Goal: Information Seeking & Learning: Learn about a topic

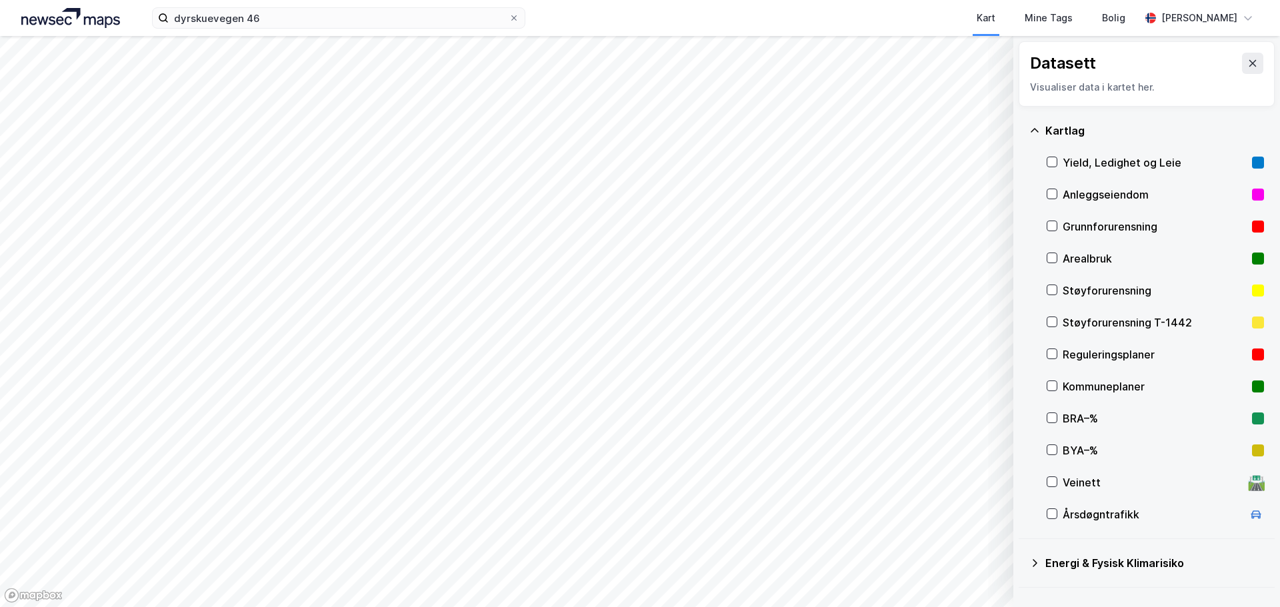
scroll to position [132, 0]
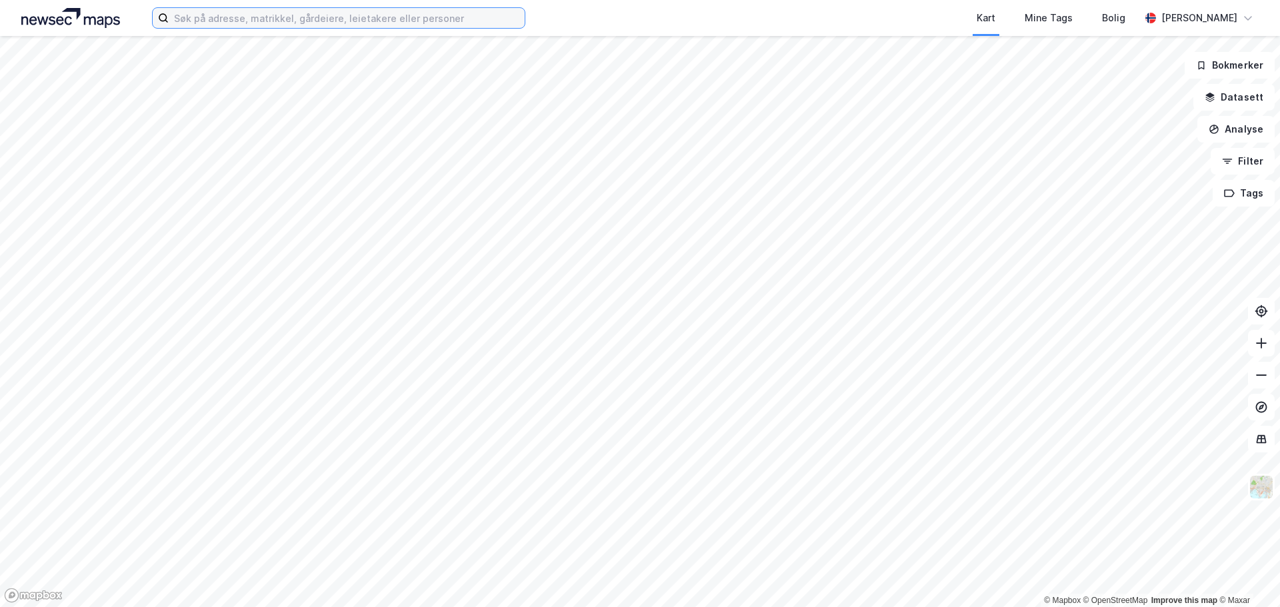
click at [357, 19] on input at bounding box center [347, 18] width 356 height 20
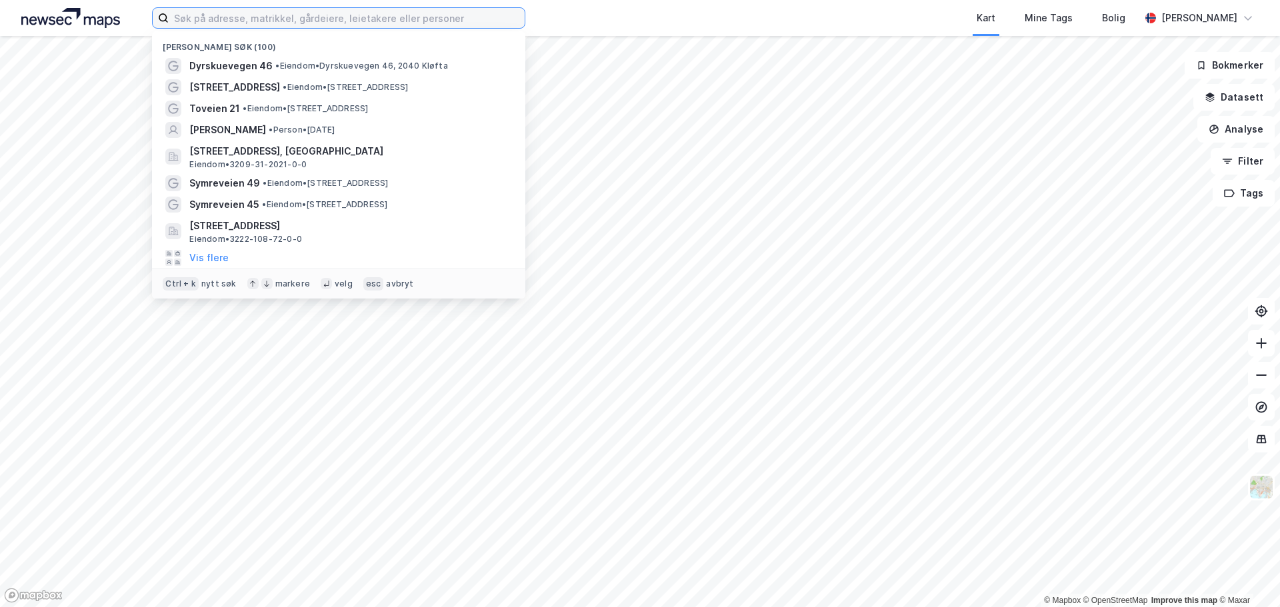
paste input "[STREET_ADDRESS]"
type input "[STREET_ADDRESS]"
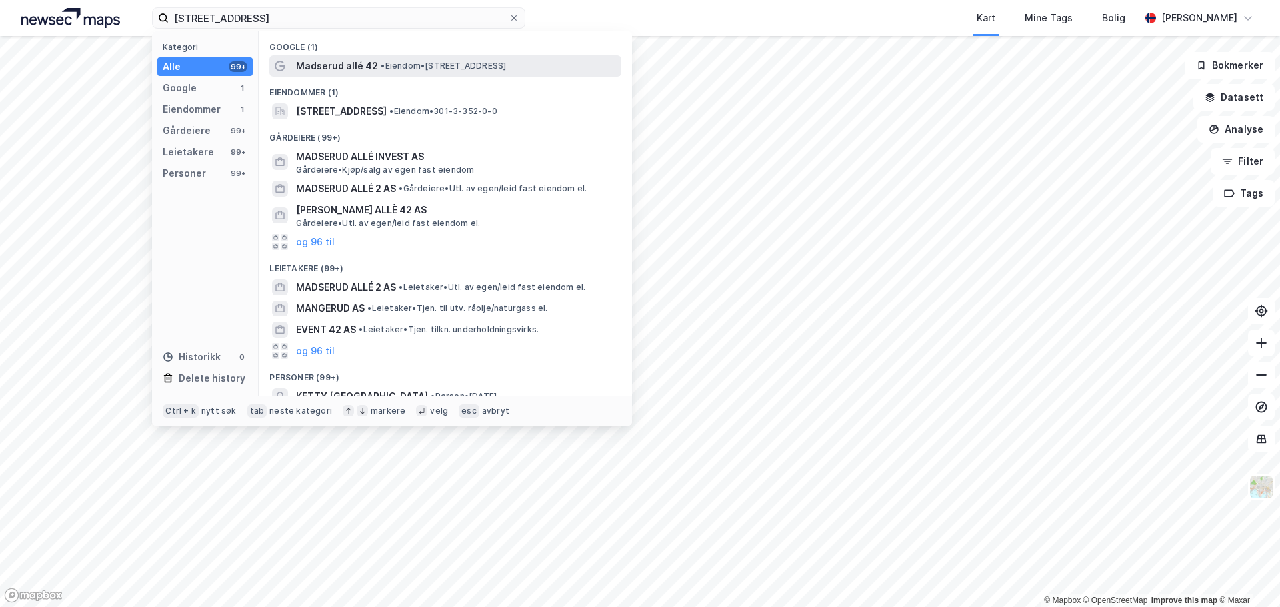
click at [395, 68] on span "• Eiendom • [STREET_ADDRESS]" at bounding box center [443, 66] width 125 height 11
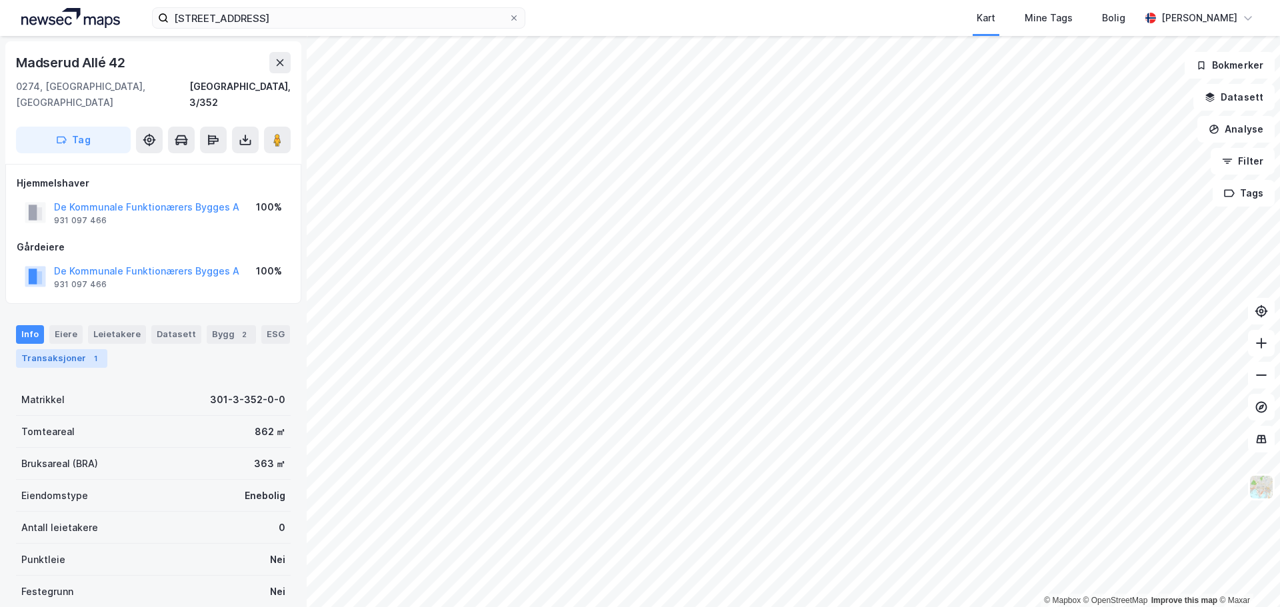
click at [67, 349] on div "Transaksjoner 1" at bounding box center [61, 358] width 91 height 19
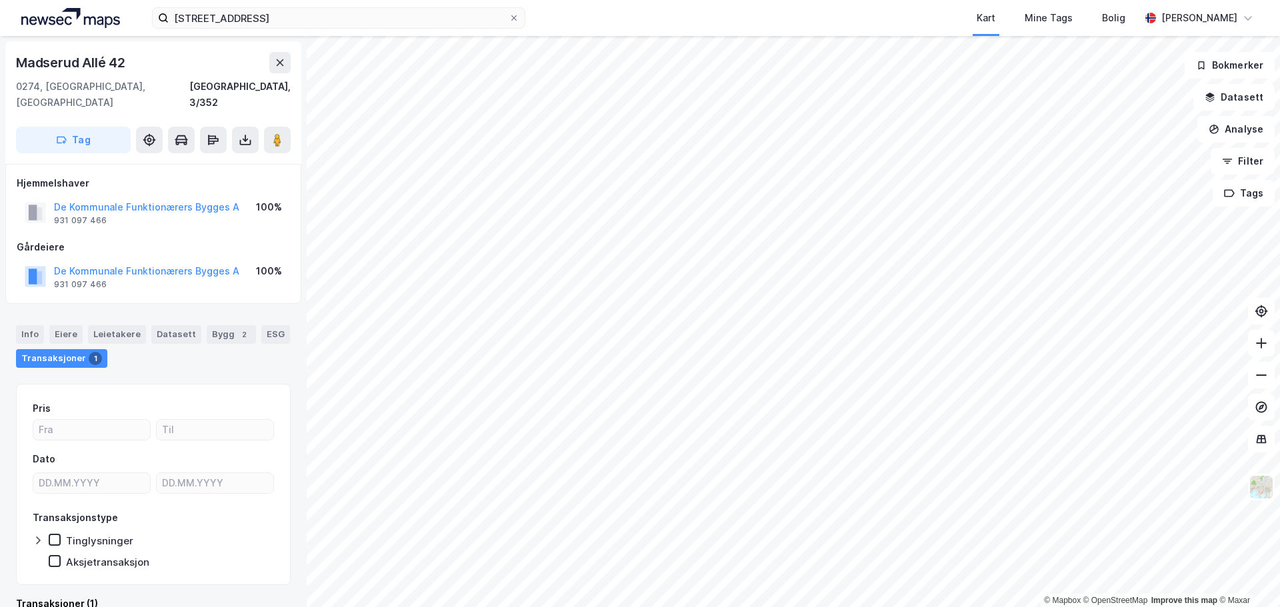
scroll to position [173, 0]
click at [0, 0] on button "De Kommunale Funktionærers Bygges A" at bounding box center [0, 0] width 0 height 0
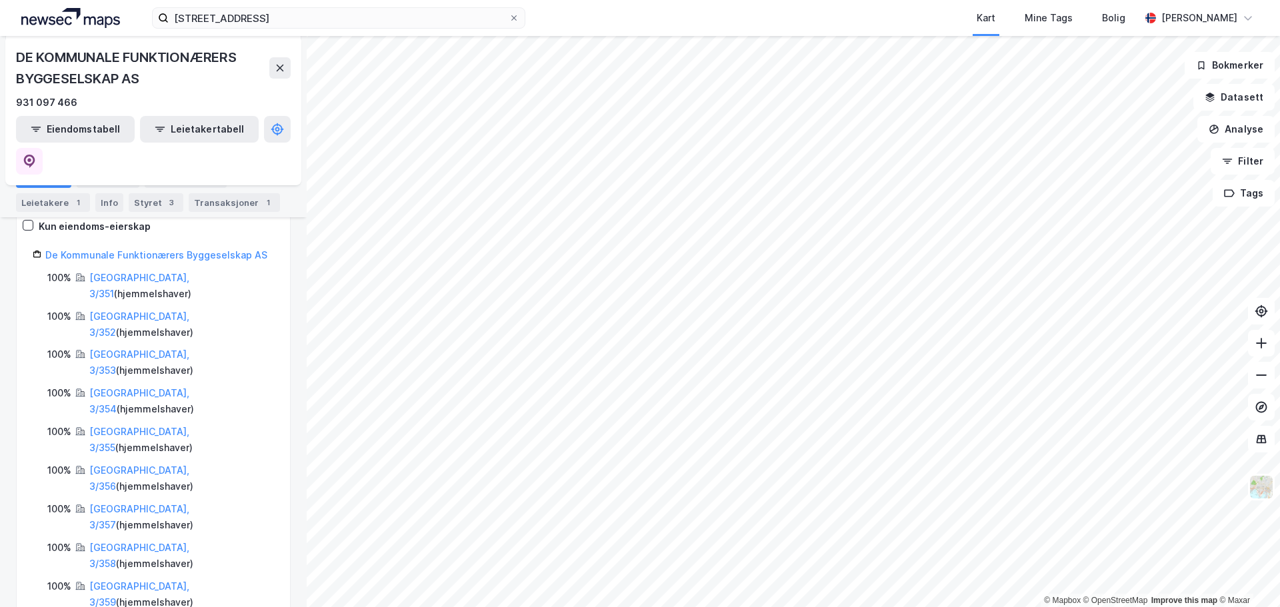
scroll to position [241, 0]
